Goal: Information Seeking & Learning: Learn about a topic

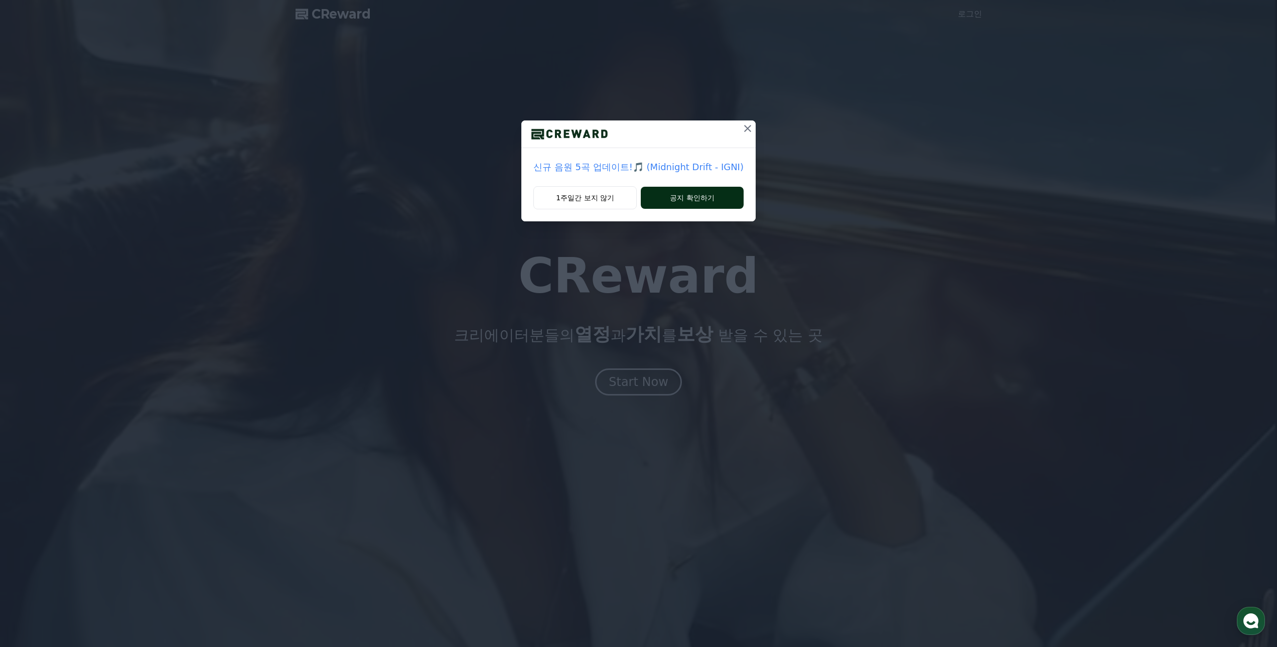
click at [670, 198] on button "공지 확인하기" at bounding box center [692, 198] width 103 height 22
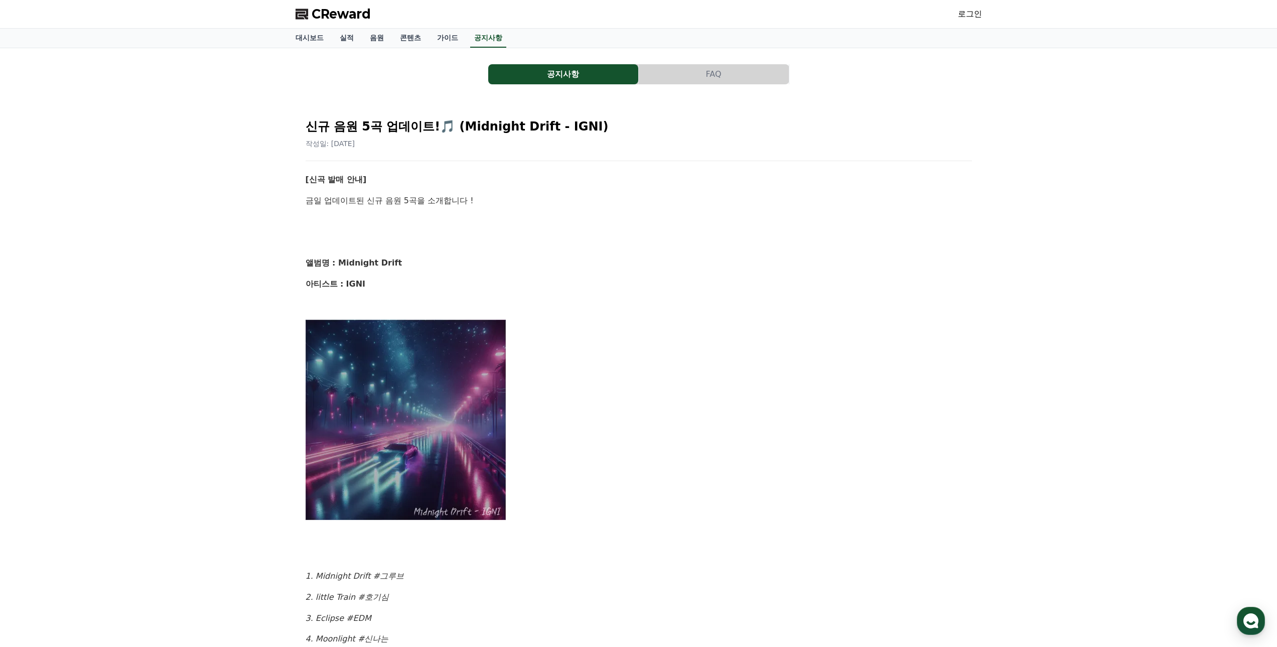
click at [555, 76] on button "공지사항" at bounding box center [563, 74] width 150 height 20
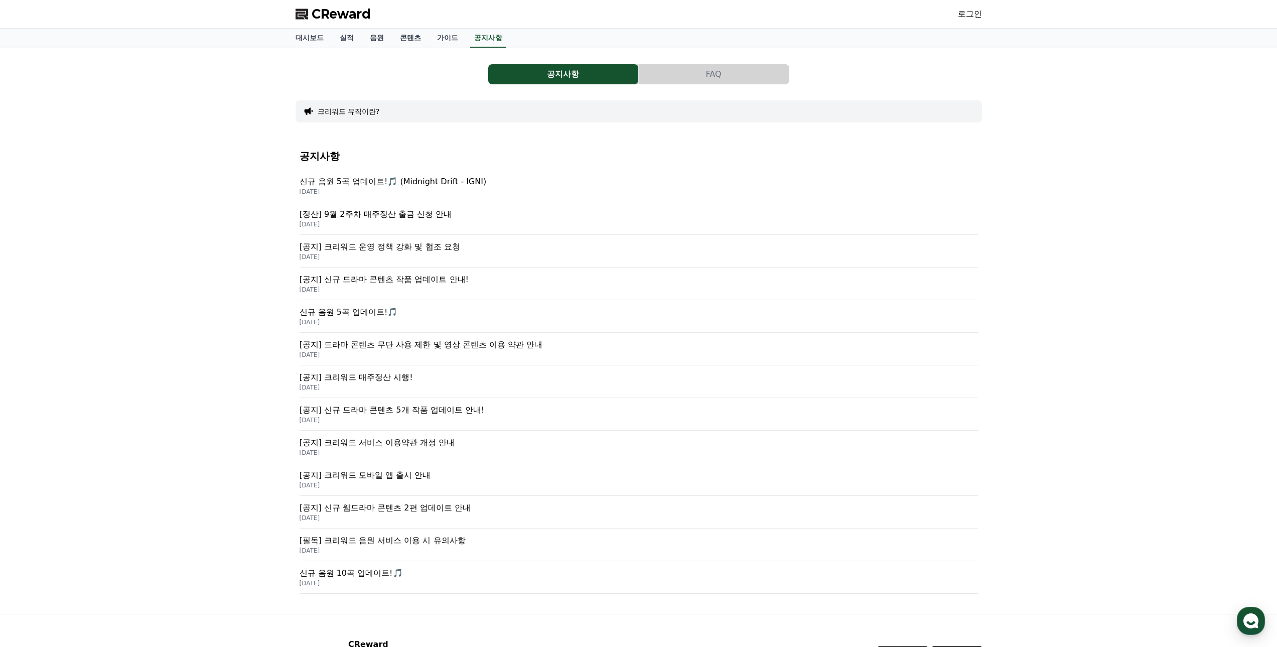
click at [493, 250] on p "[공지] 크리워드 운영 정책 강화 및 협조 요청" at bounding box center [639, 247] width 679 height 12
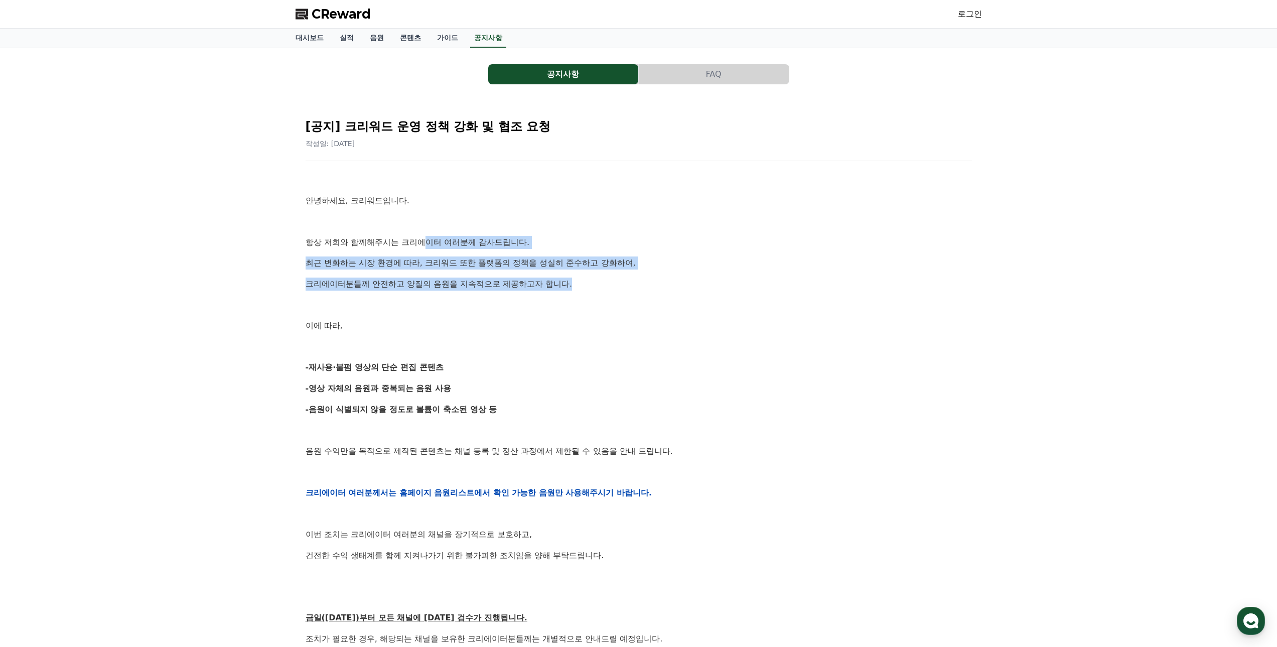
drag, startPoint x: 424, startPoint y: 245, endPoint x: 599, endPoint y: 283, distance: 178.7
click at [597, 283] on div "안녕하세요, 크리워드입니다. 항상 저희와 함께해주시는 크리에이터 여러분께 감사드립니다. 최근 변화하는 시장 환경에 따라, 크리워드 또한 플랫폼…" at bounding box center [639, 492] width 667 height 639
click at [641, 285] on p "크리에이터분들께 안전하고 양질의 음원을 지속적으로 제공하고자 합니다." at bounding box center [639, 284] width 667 height 13
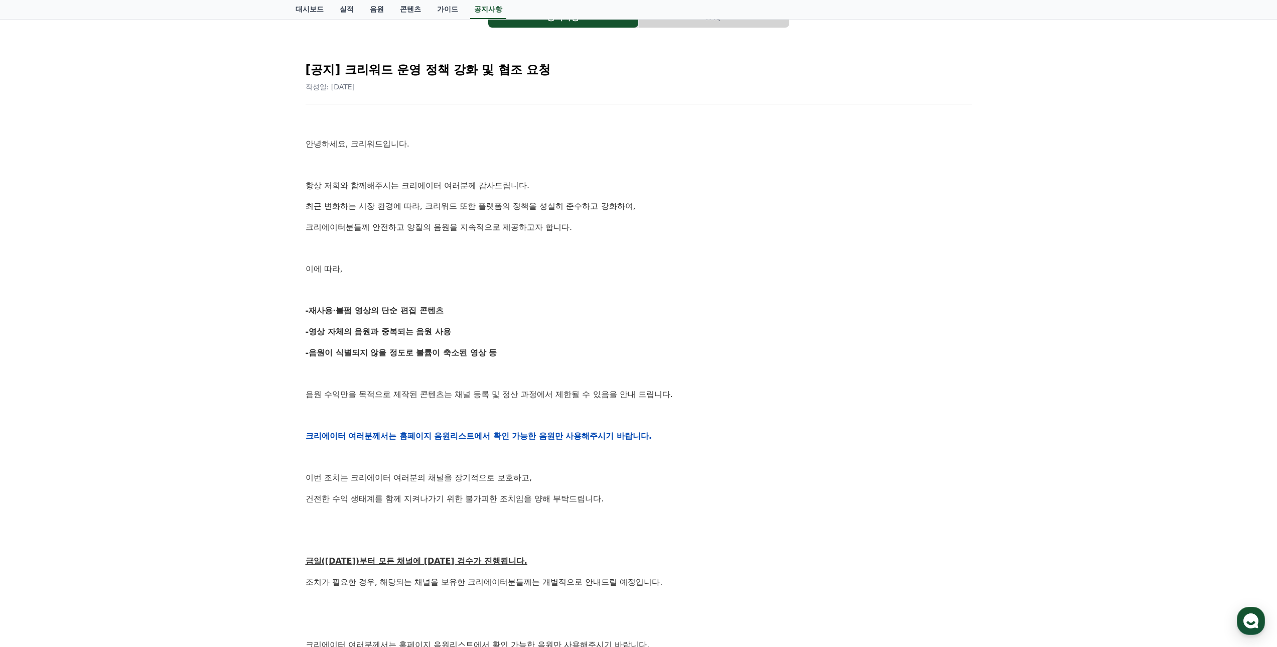
scroll to position [100, 0]
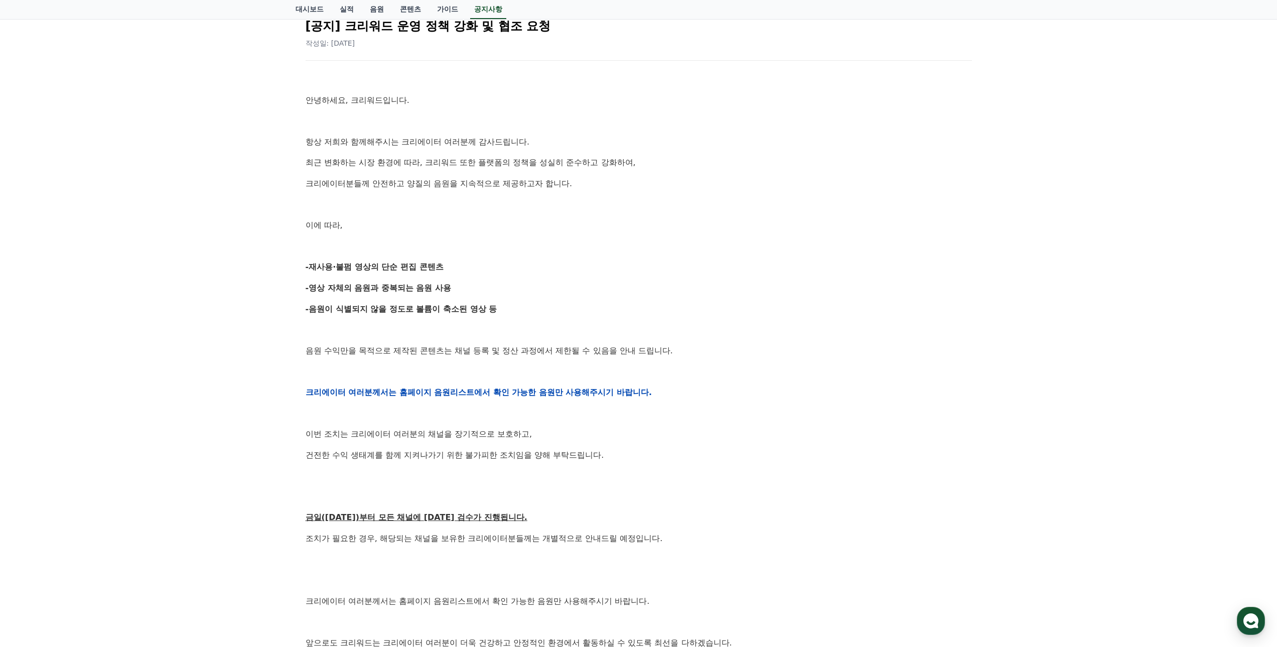
click at [724, 306] on p "-음원이 식별되지 않을 정도로 볼륨이 축소된 영상 등" at bounding box center [639, 309] width 667 height 13
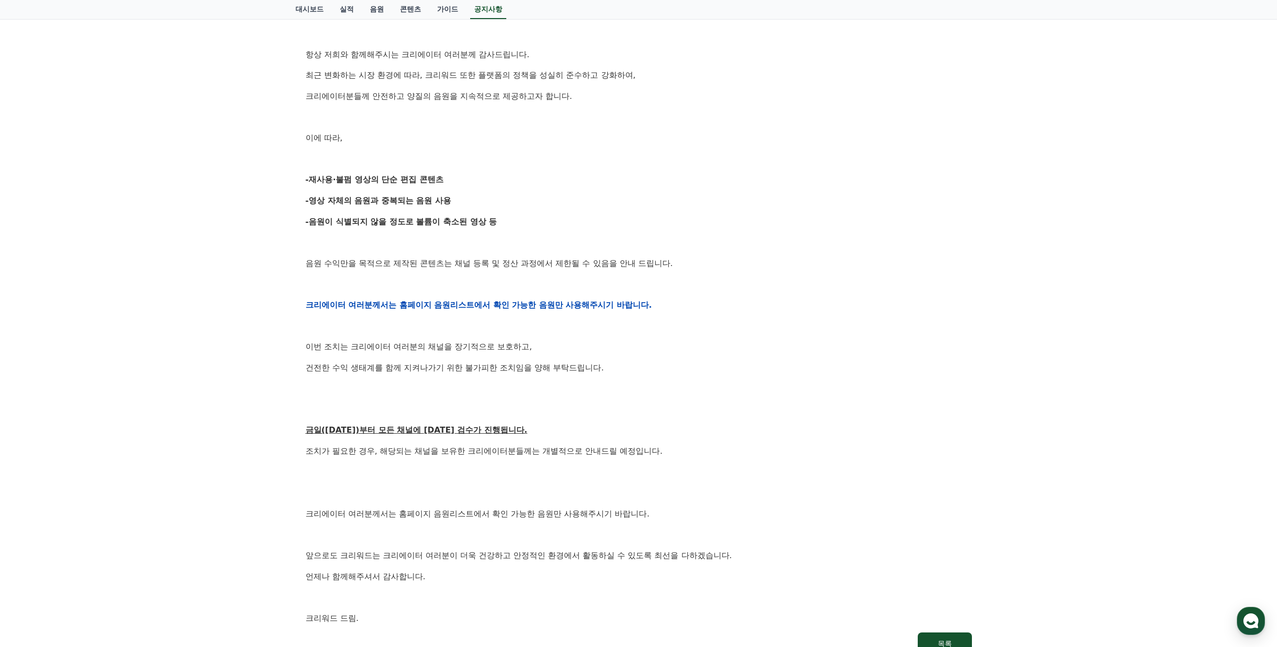
scroll to position [338, 0]
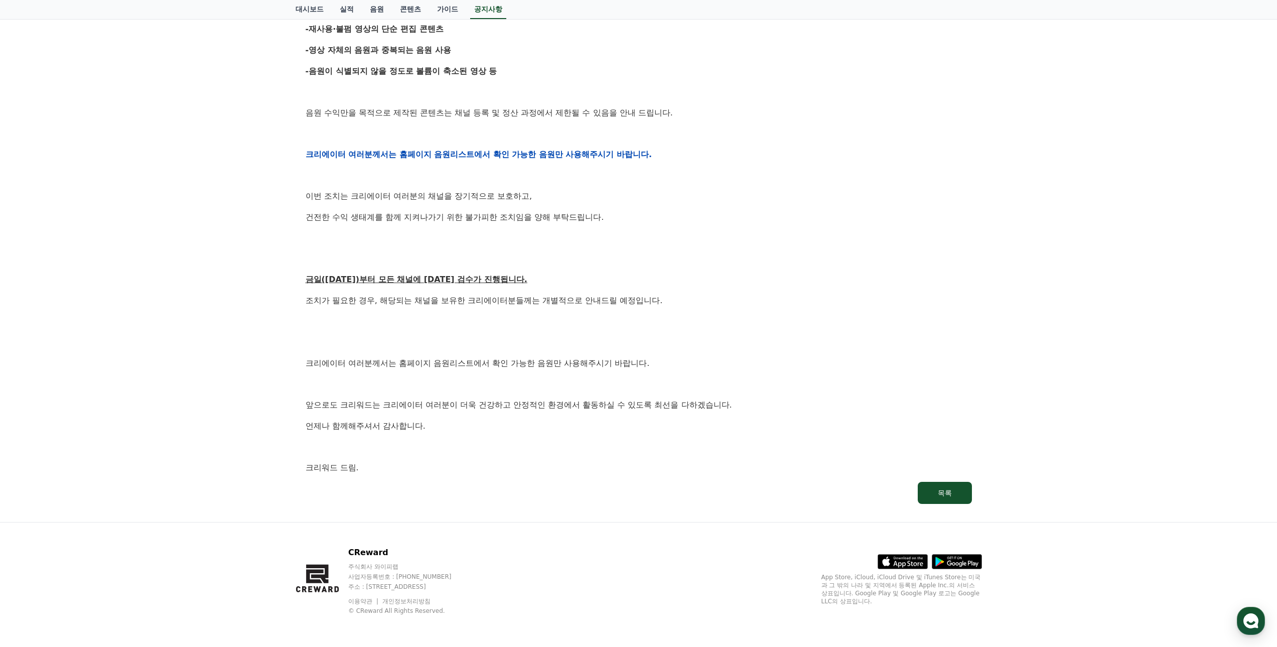
click at [726, 311] on div "안녕하세요, 크리워드입니다. 항상 저희와 함께해주시는 크리에이터 여러분께 감사드립니다. 최근 변화하는 시장 환경에 따라, 크리워드 또한 플랫폼…" at bounding box center [639, 154] width 667 height 639
